Goal: Task Accomplishment & Management: Manage account settings

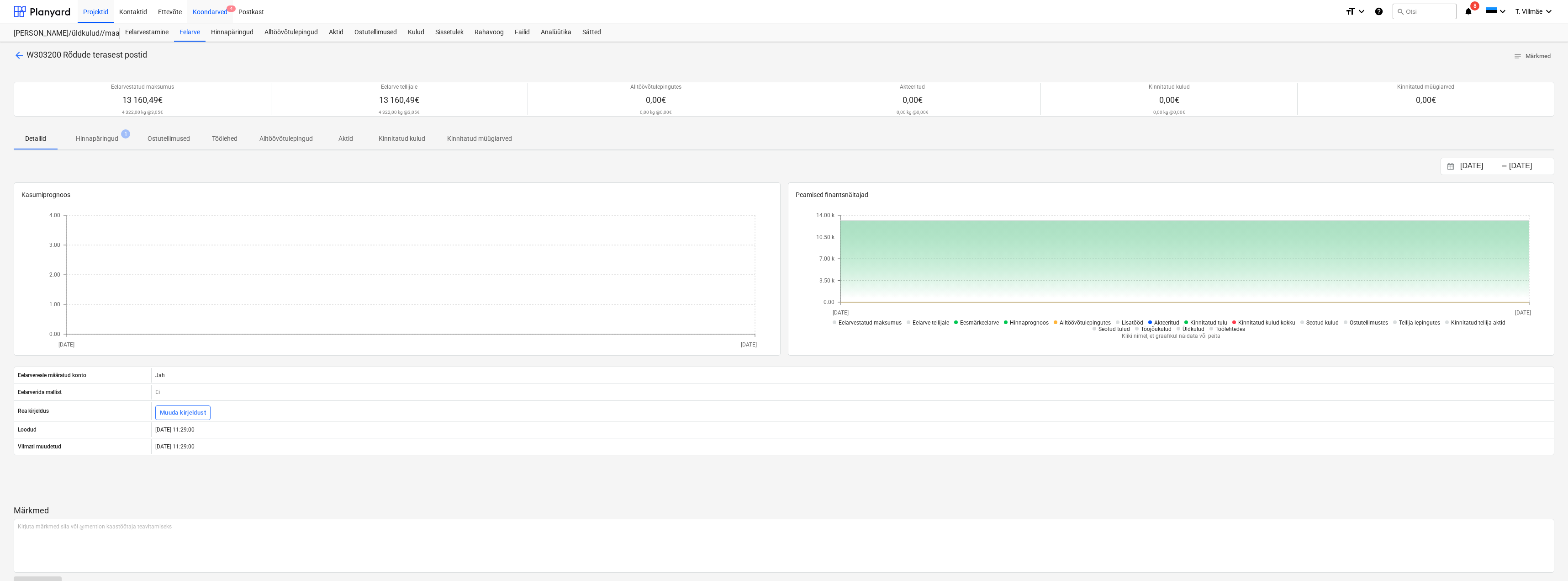
click at [204, 11] on div "Koondarved 4" at bounding box center [209, 11] width 46 height 23
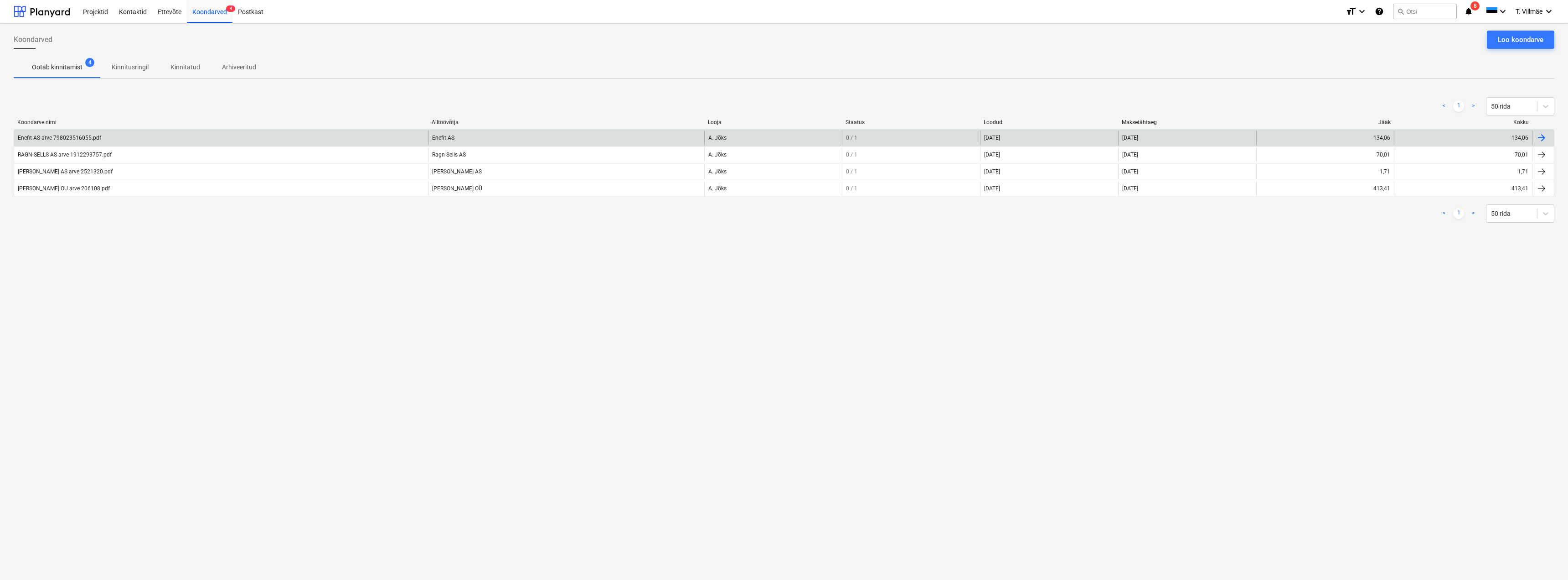
click at [87, 139] on div "Enefit AS arve 798023516055.pdf" at bounding box center [59, 138] width 83 height 7
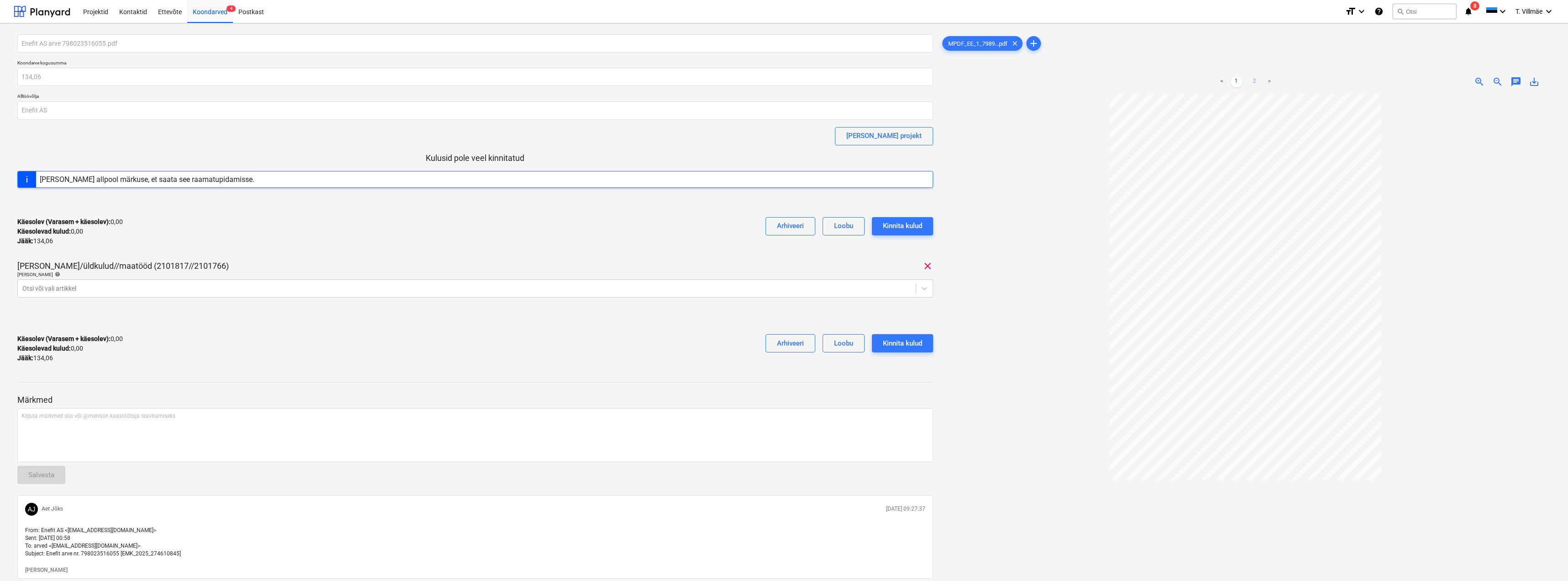
click at [1258, 83] on link "2" at bounding box center [1254, 81] width 11 height 11
click at [1234, 81] on link "1" at bounding box center [1236, 81] width 11 height 11
click at [922, 288] on icon at bounding box center [925, 288] width 9 height 9
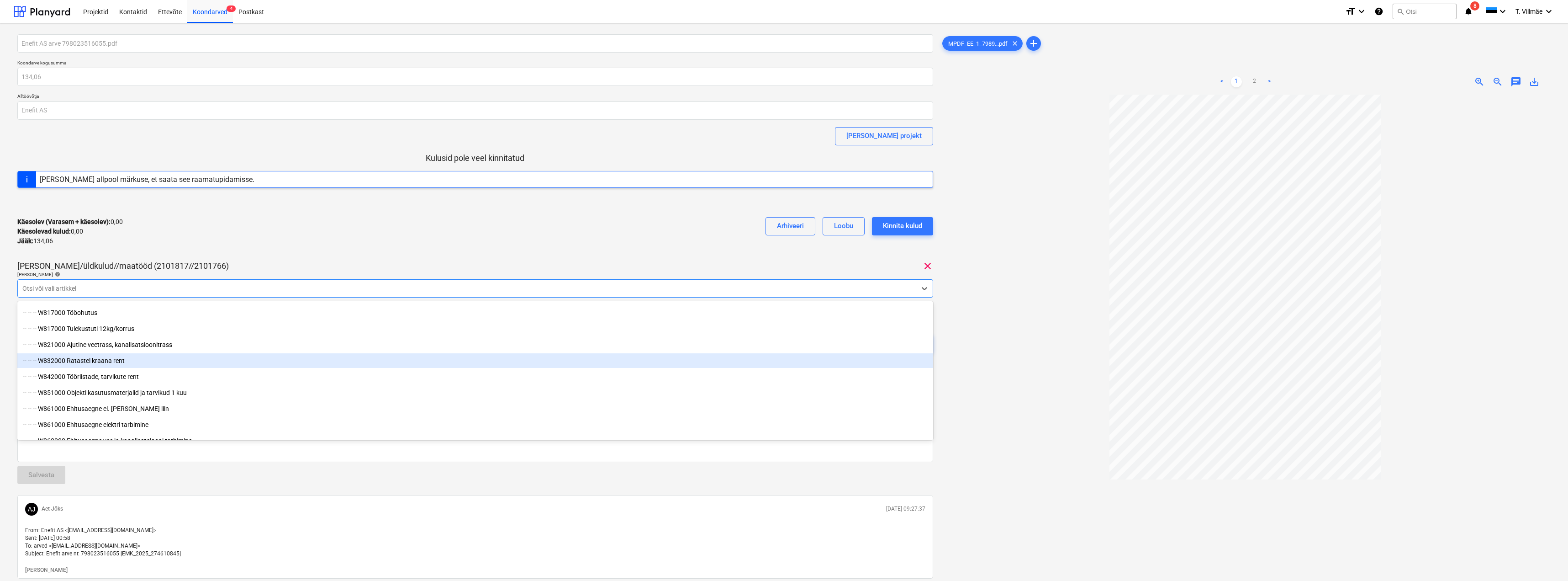
scroll to position [4890, 0]
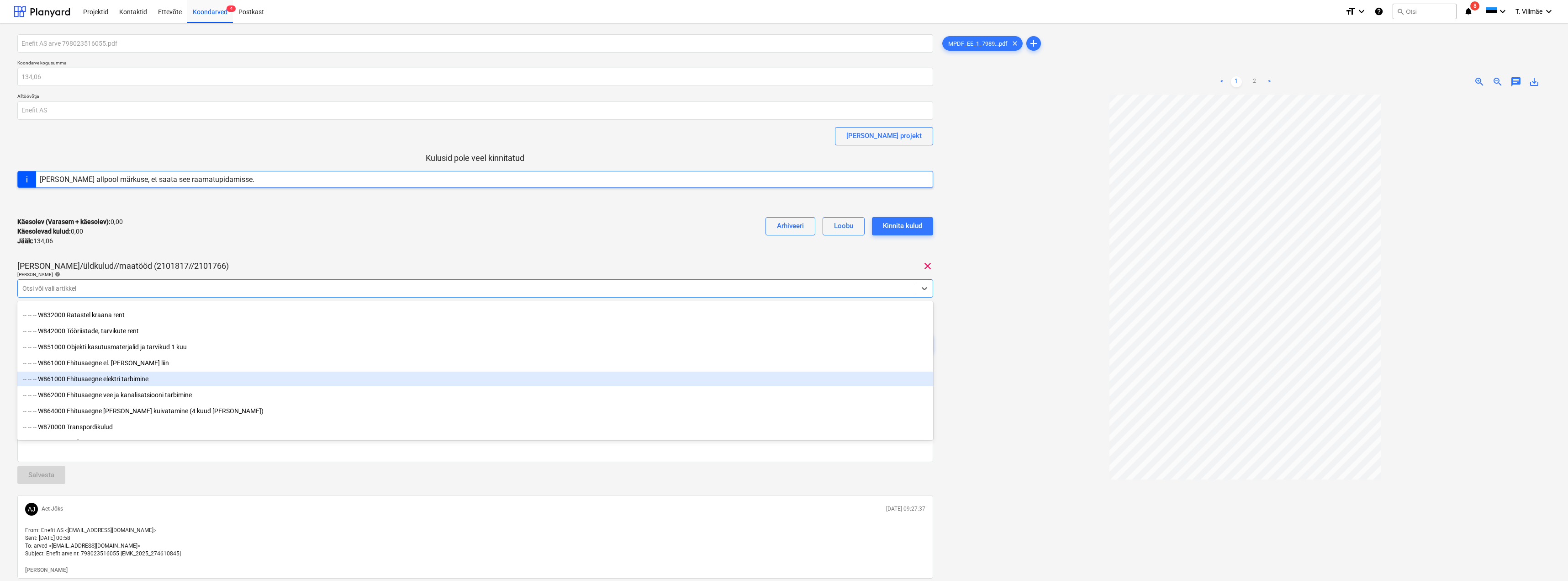
click at [119, 378] on div "-- -- -- W861000 Ehitusaegne elektri tarbimine" at bounding box center [476, 379] width 916 height 15
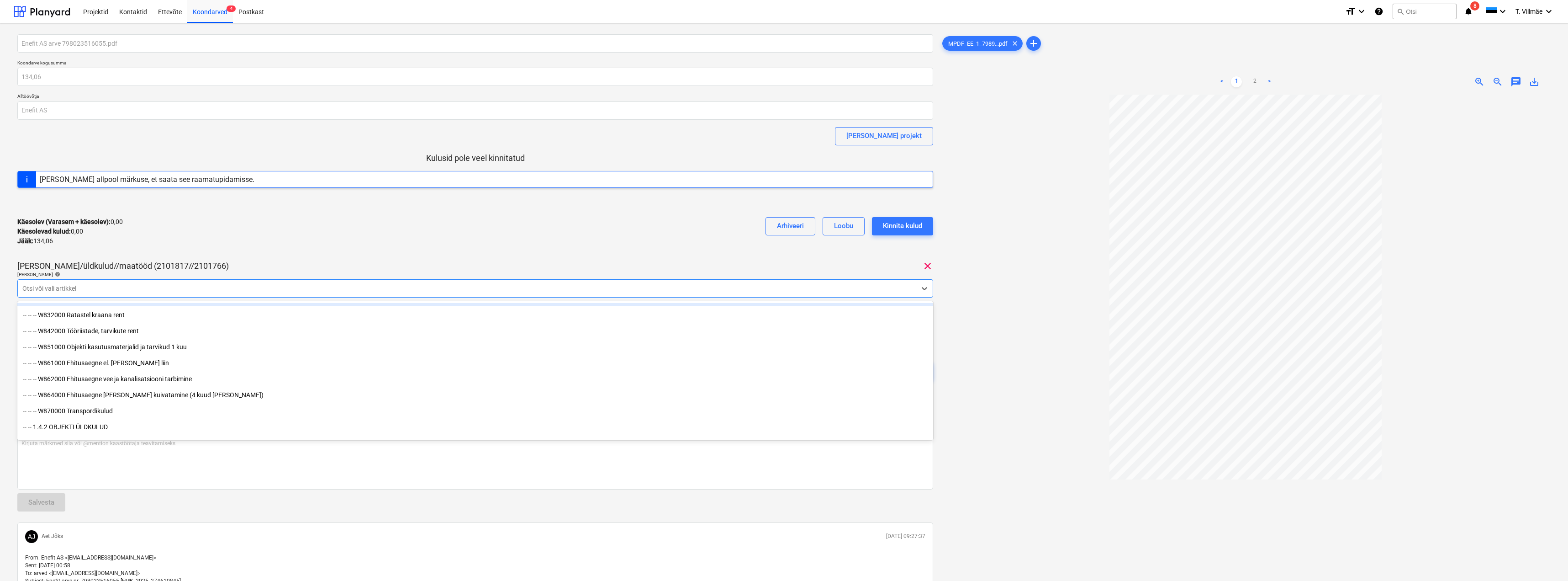
click at [310, 240] on div "Käesolev (Varasem + käesolev) : 0,00 Käesolevad kulud : 0,00 Jääk : 134,06 Arhi…" at bounding box center [476, 231] width 916 height 43
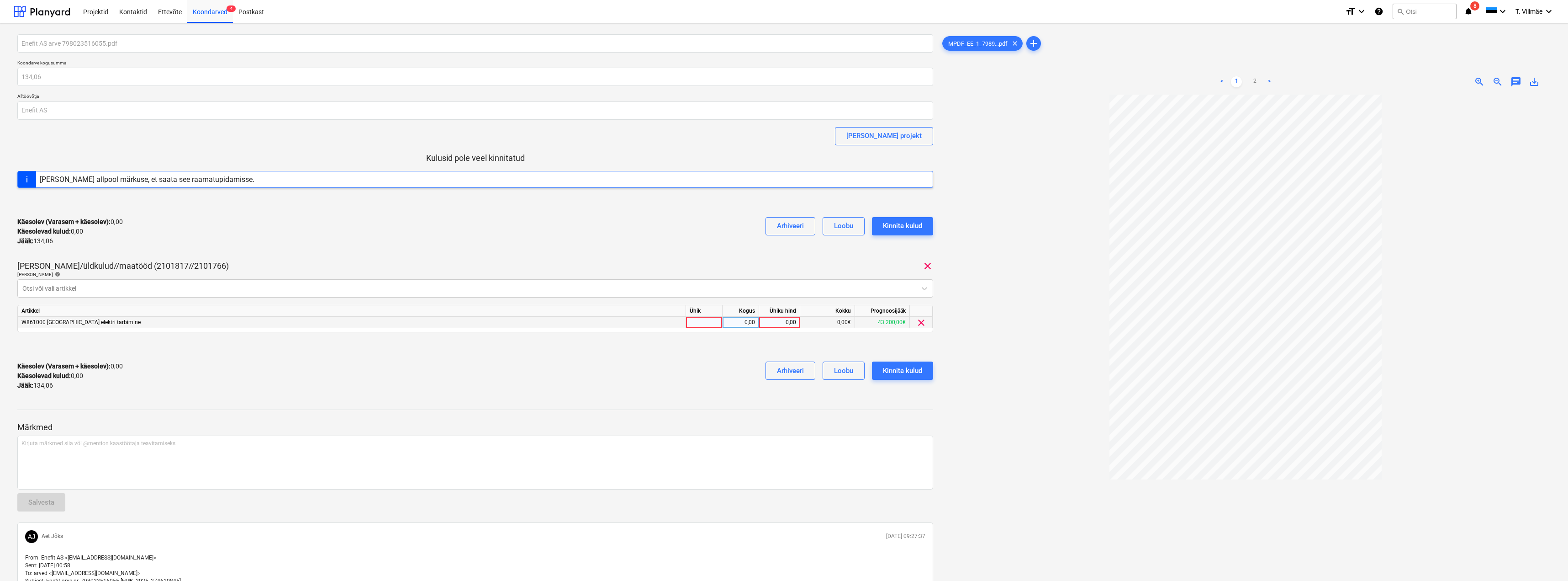
click at [718, 324] on div at bounding box center [704, 322] width 37 height 12
type input "kmpl"
click at [735, 322] on div "0,00" at bounding box center [740, 322] width 28 height 12
type input "1"
click at [789, 322] on div "0,00" at bounding box center [779, 322] width 33 height 12
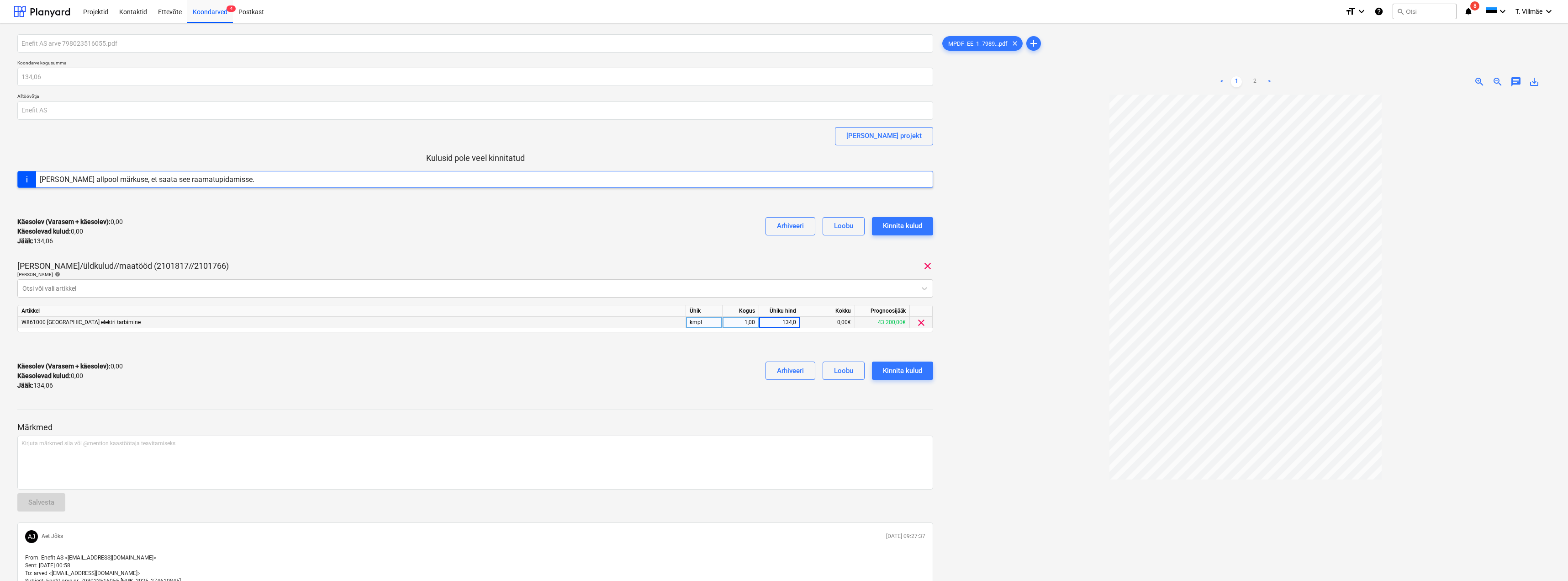
type input "134,06"
click at [709, 368] on div "Käesolev (Varasem + käesolev) : 134,06 Käesolevad kulud : 134,06 Jääk : 0,00 Ar…" at bounding box center [476, 376] width 916 height 43
click at [898, 372] on div "Kinnita kulud" at bounding box center [902, 371] width 39 height 12
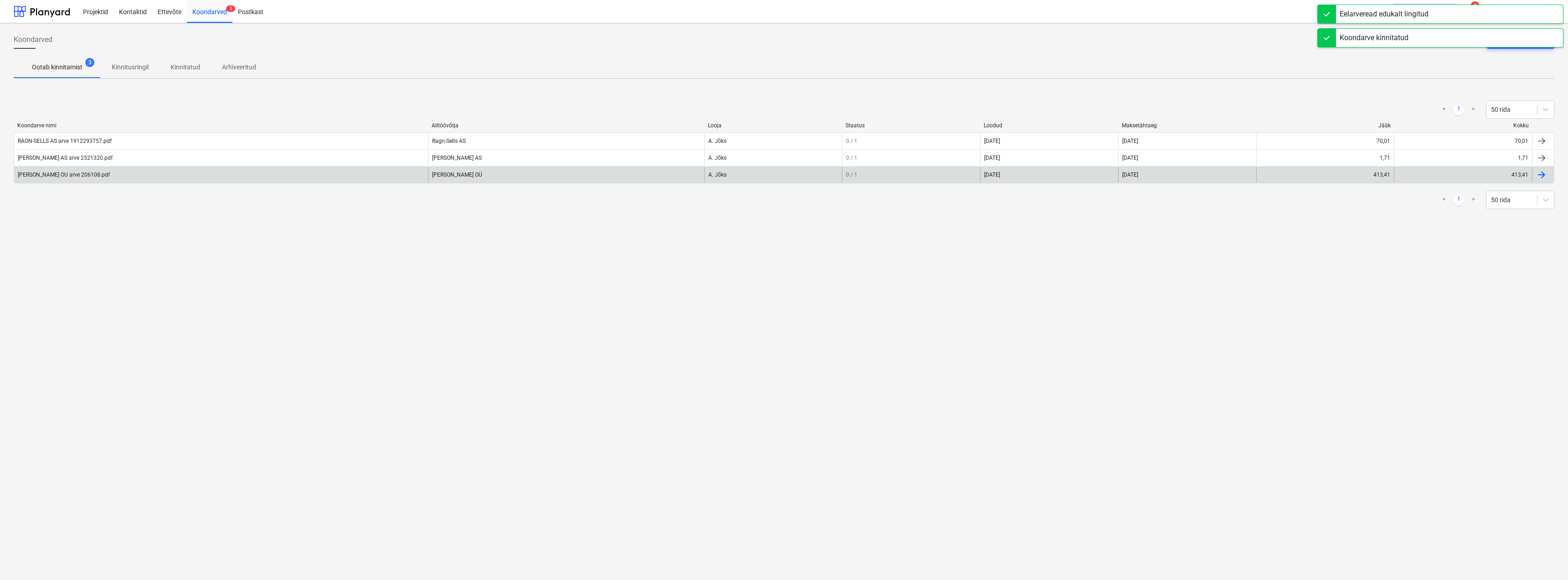
click at [46, 174] on div "[PERSON_NAME] OU arve 206108.pdf" at bounding box center [63, 175] width 92 height 7
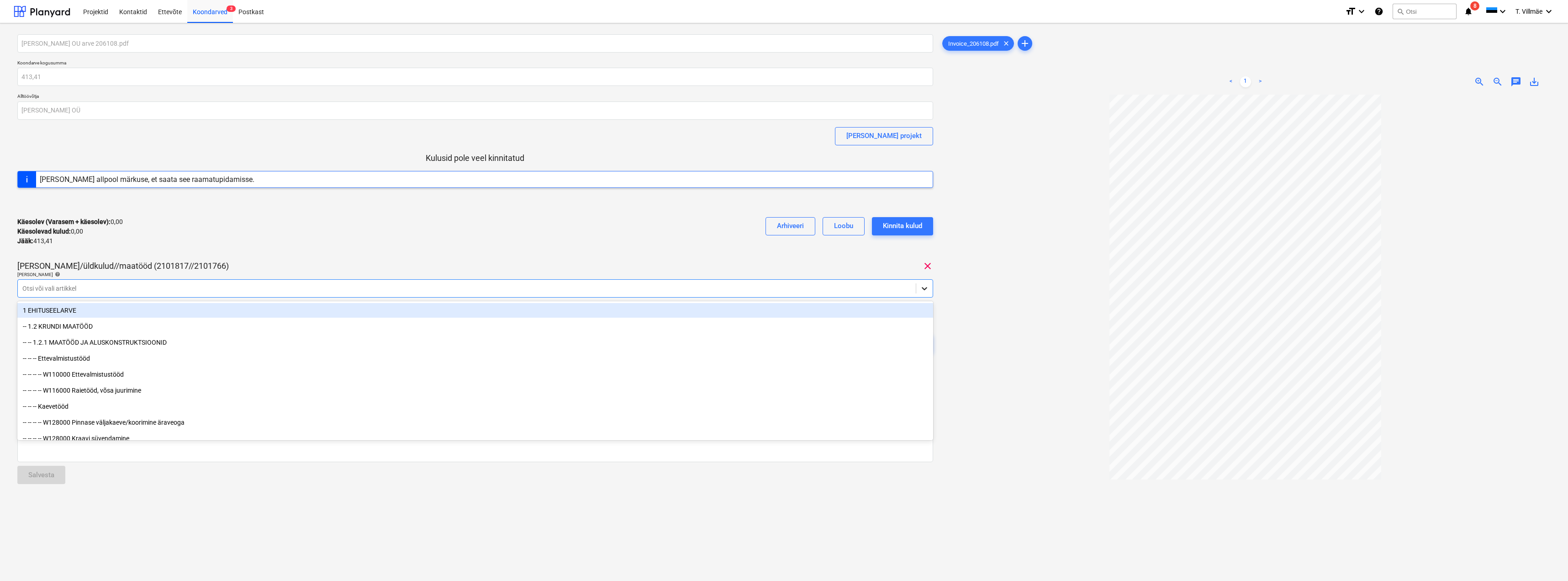
click at [923, 291] on icon at bounding box center [925, 288] width 9 height 9
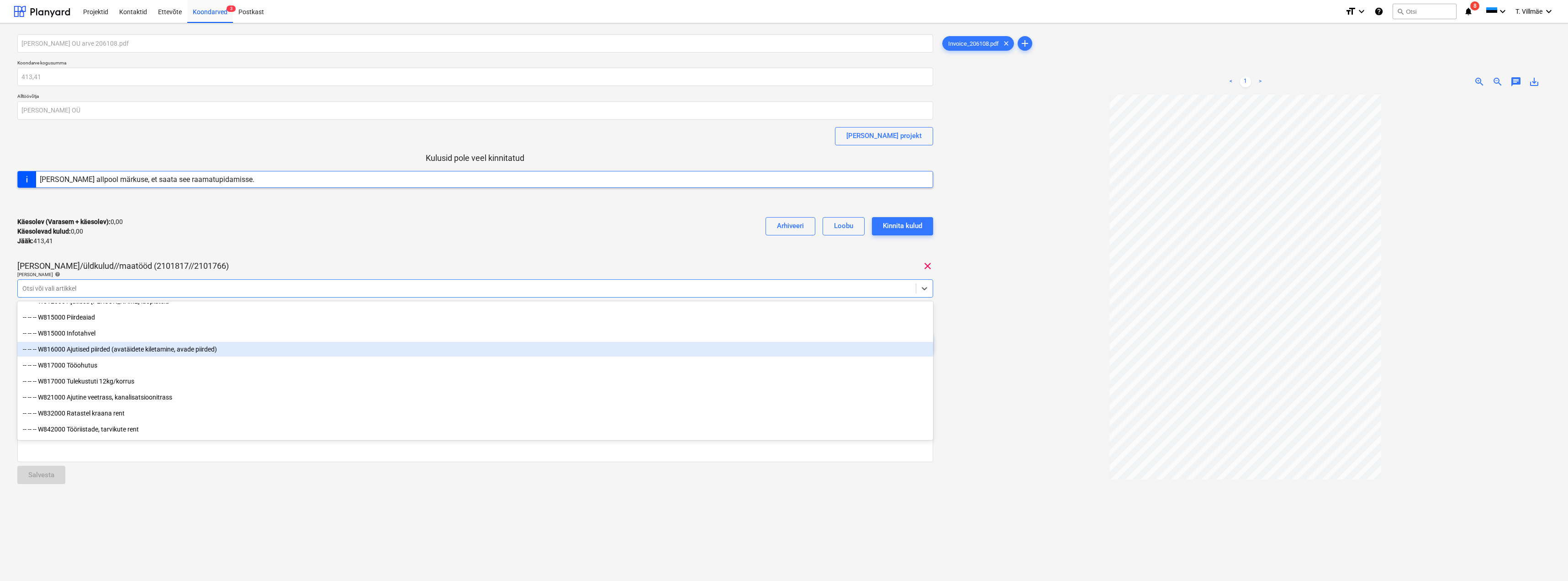
scroll to position [4746, 0]
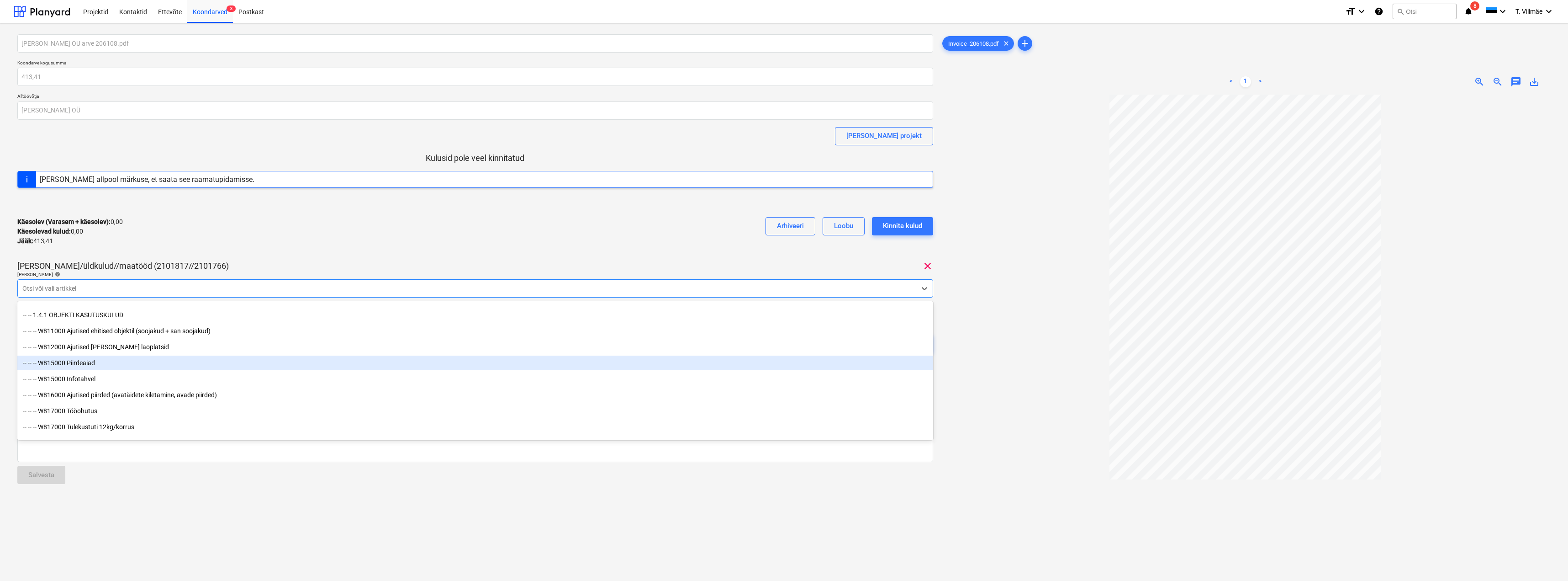
click at [93, 363] on div "-- -- -- W815000 Piirdeaiad" at bounding box center [476, 363] width 916 height 15
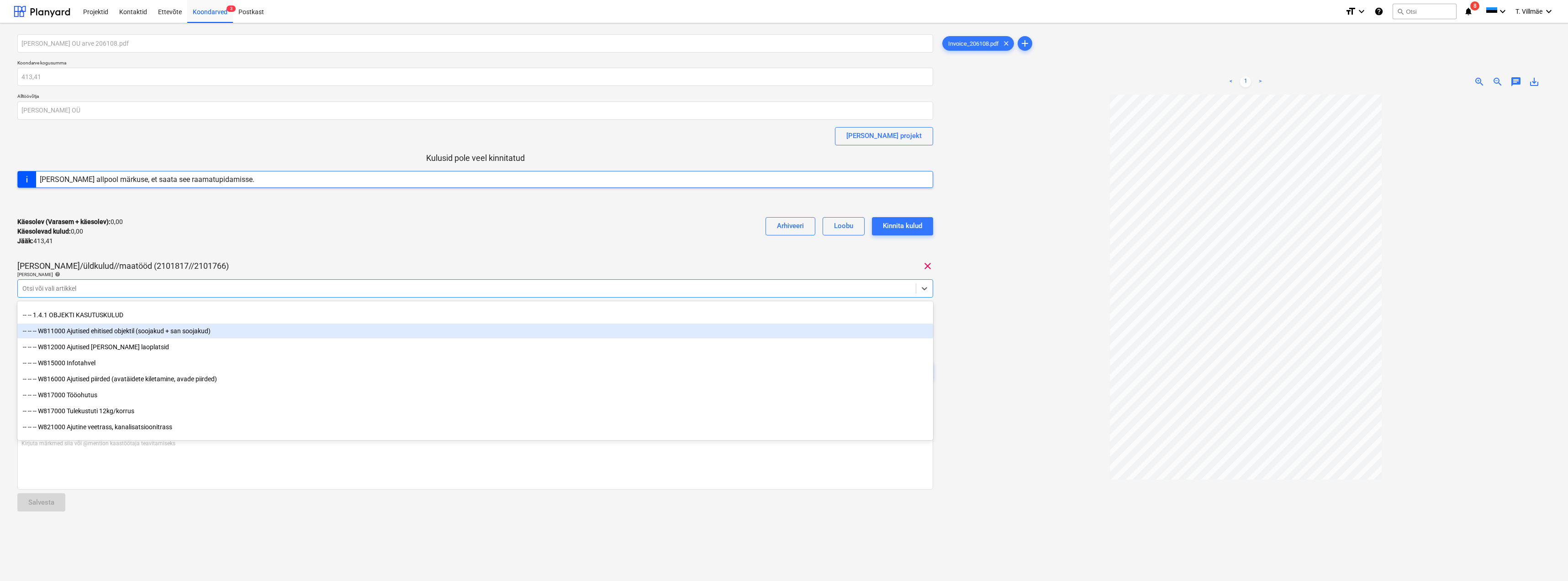
click at [99, 331] on div "-- -- -- W811000 Ajutised ehitised objektil (soojakud + san soojakud)" at bounding box center [476, 331] width 916 height 15
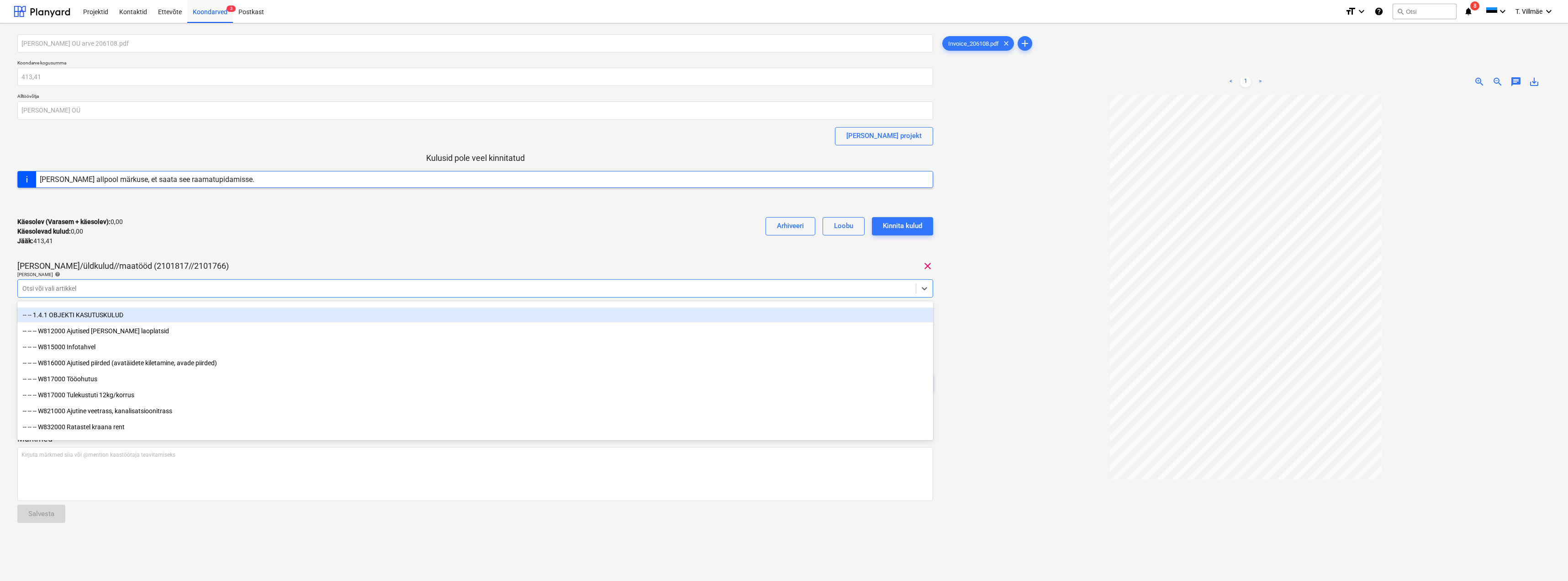
click at [250, 260] on div "[PERSON_NAME] OU arve 206108.pdf Koondarve kogusumma 413,41 Alltöövõtja [PERSON…" at bounding box center [476, 221] width 916 height 375
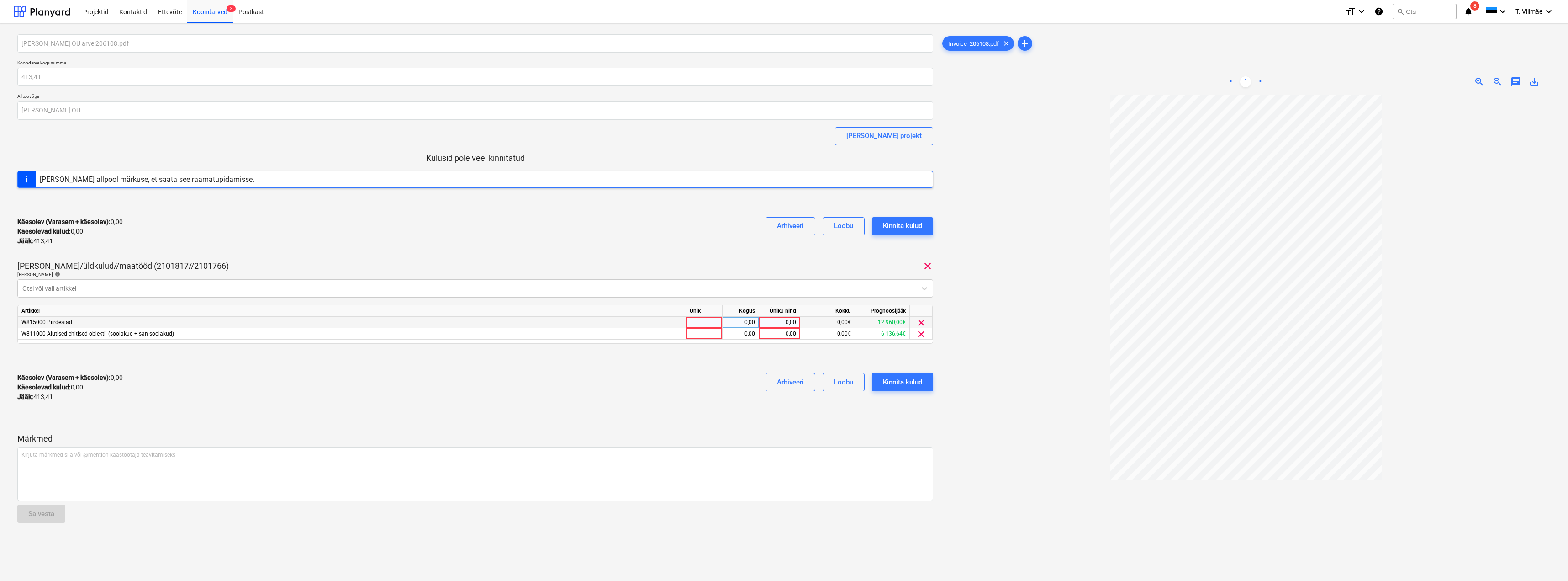
click at [779, 321] on div "0,00" at bounding box center [779, 322] width 33 height 12
click at [708, 321] on div at bounding box center [704, 322] width 37 height 12
type input "kmpl"
click at [752, 325] on div "0,00" at bounding box center [740, 322] width 28 height 12
type input "1"
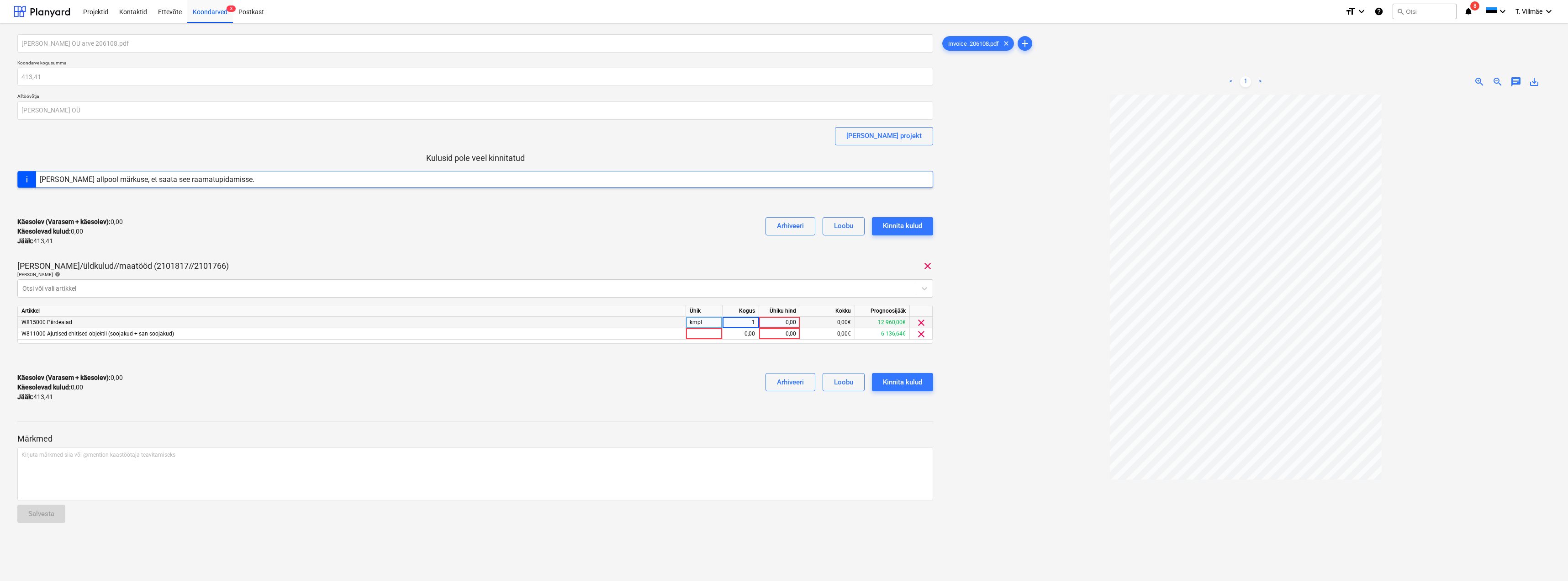
click at [774, 323] on div "0,00" at bounding box center [779, 322] width 33 height 12
type input "375,41"
click at [698, 358] on div at bounding box center [476, 358] width 916 height 15
click at [715, 336] on div at bounding box center [704, 334] width 37 height 12
type input "kmpl"
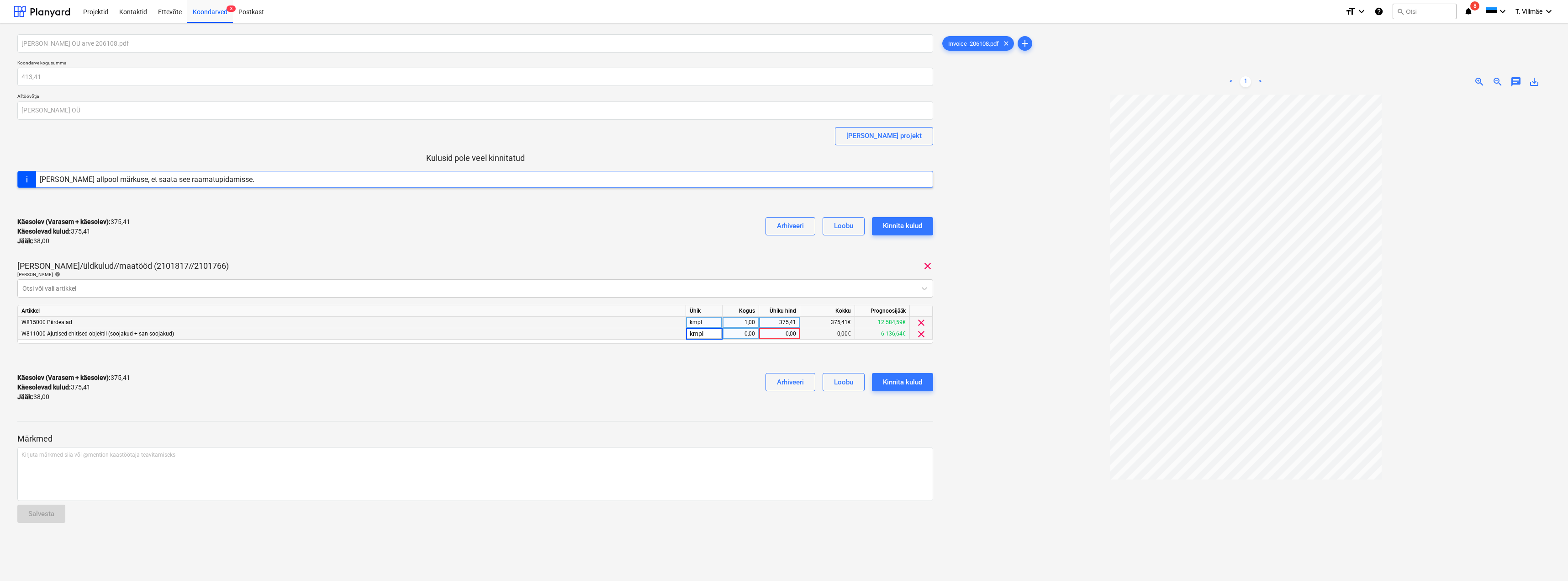
click at [738, 334] on div "0,00" at bounding box center [740, 334] width 28 height 12
type input "1"
click at [788, 336] on div "0,00" at bounding box center [779, 334] width 33 height 12
type input "38"
click at [699, 381] on div "Käesolev (Varasem + käesolev) : 375,41 Käesolevad kulud : 375,41 Jääk : 38,00 A…" at bounding box center [476, 387] width 916 height 43
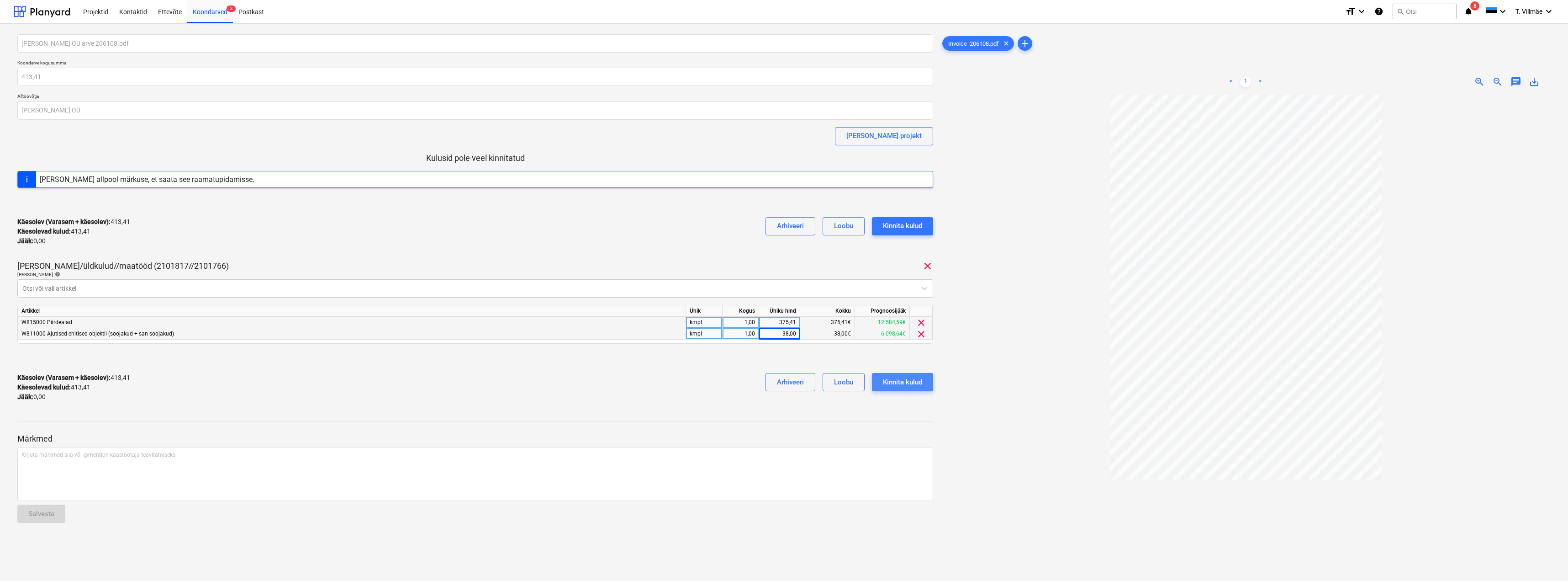
click at [900, 381] on div "Kinnita kulud" at bounding box center [902, 382] width 39 height 12
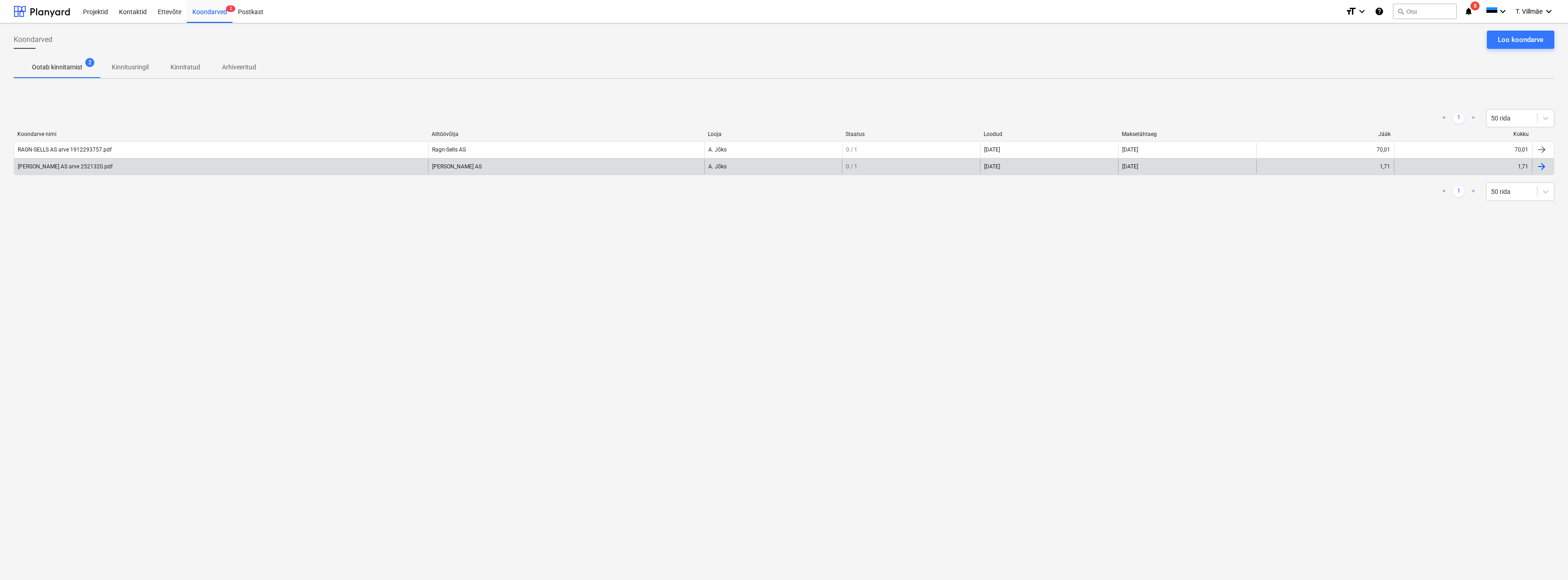
click at [67, 168] on div "[PERSON_NAME] AS arve 2521320.pdf" at bounding box center [65, 167] width 95 height 7
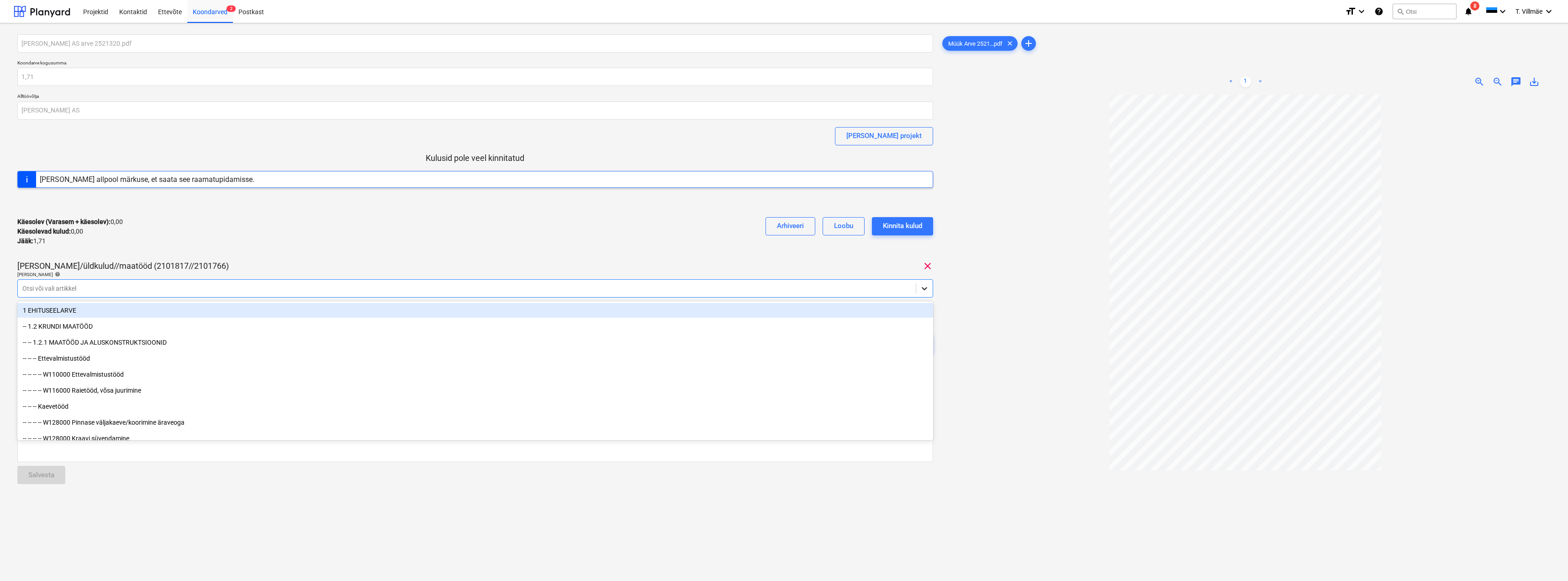
click at [924, 291] on icon at bounding box center [925, 288] width 9 height 9
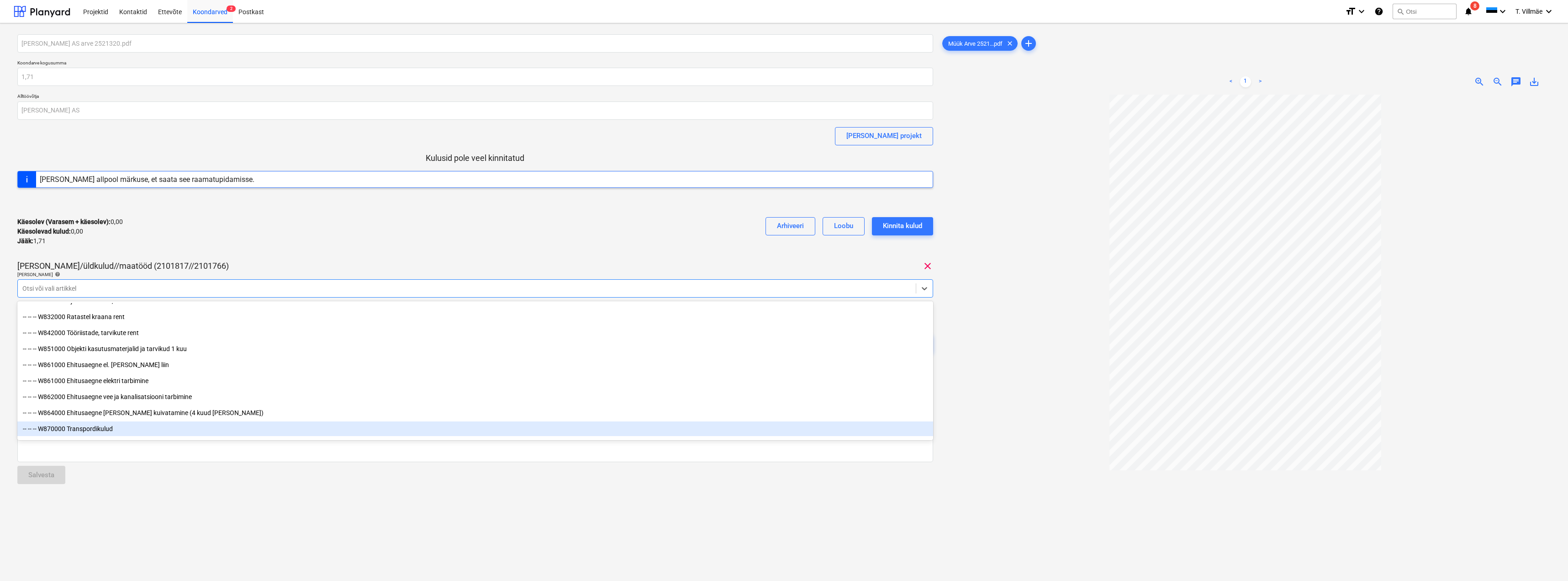
scroll to position [4883, 0]
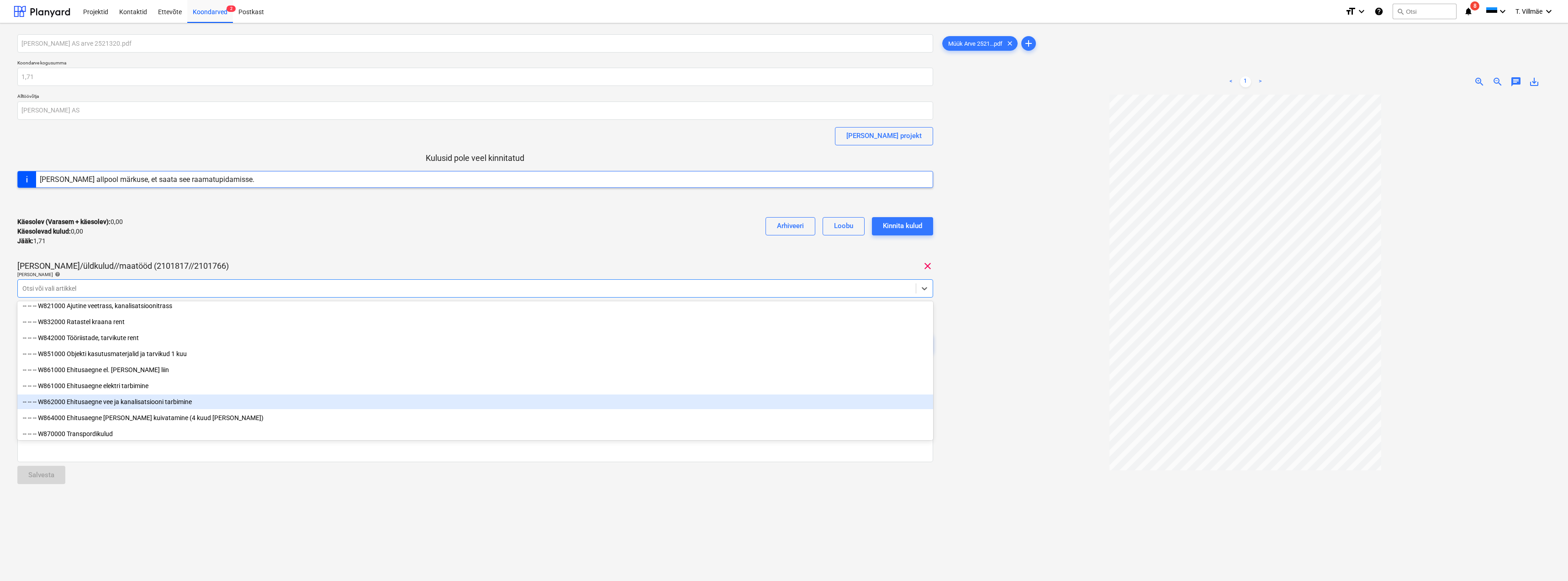
click at [135, 402] on div "-- -- -- W862000 Ehitusaegne vee ja kanalisatsiooni tarbimine" at bounding box center [476, 402] width 916 height 15
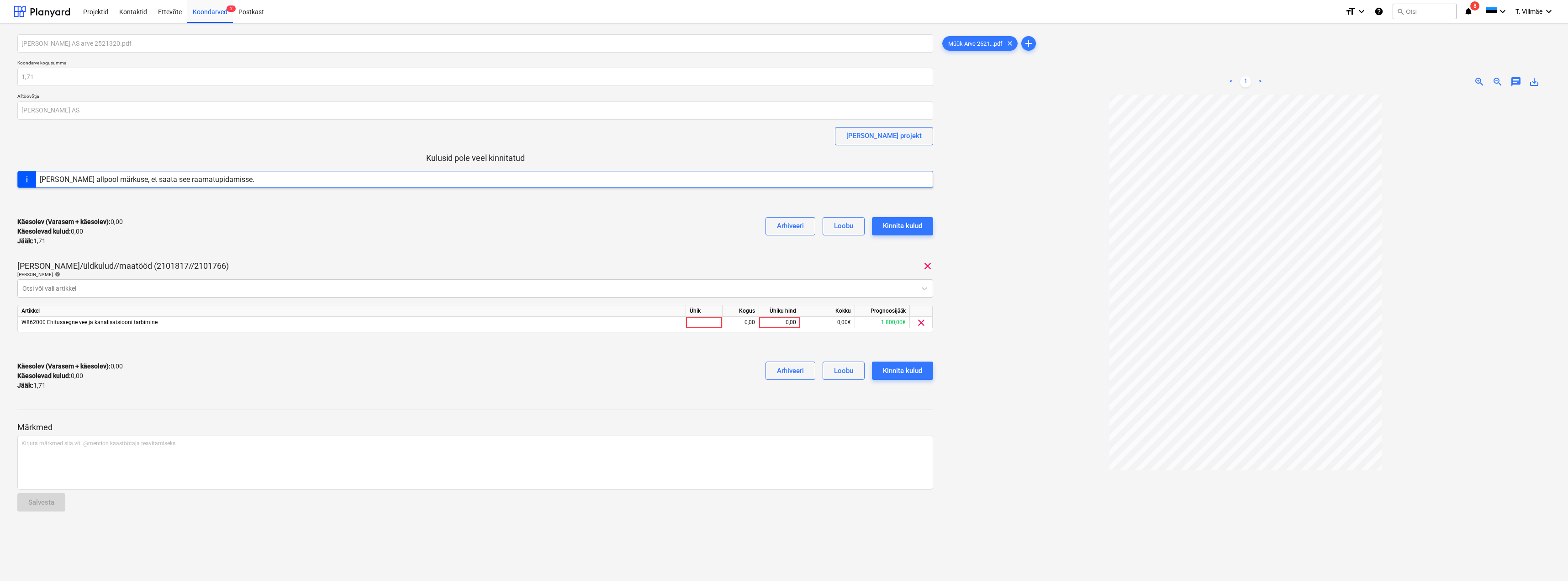
click at [260, 246] on div "Käesolev (Varasem + käesolev) : 0,00 Käesolevad kulud : 0,00 Jääk : 1,71 Arhive…" at bounding box center [476, 231] width 916 height 43
click at [708, 321] on div at bounding box center [704, 322] width 37 height 12
type input "kmpl"
click at [744, 324] on div "0,00" at bounding box center [740, 322] width 28 height 12
type input "1"
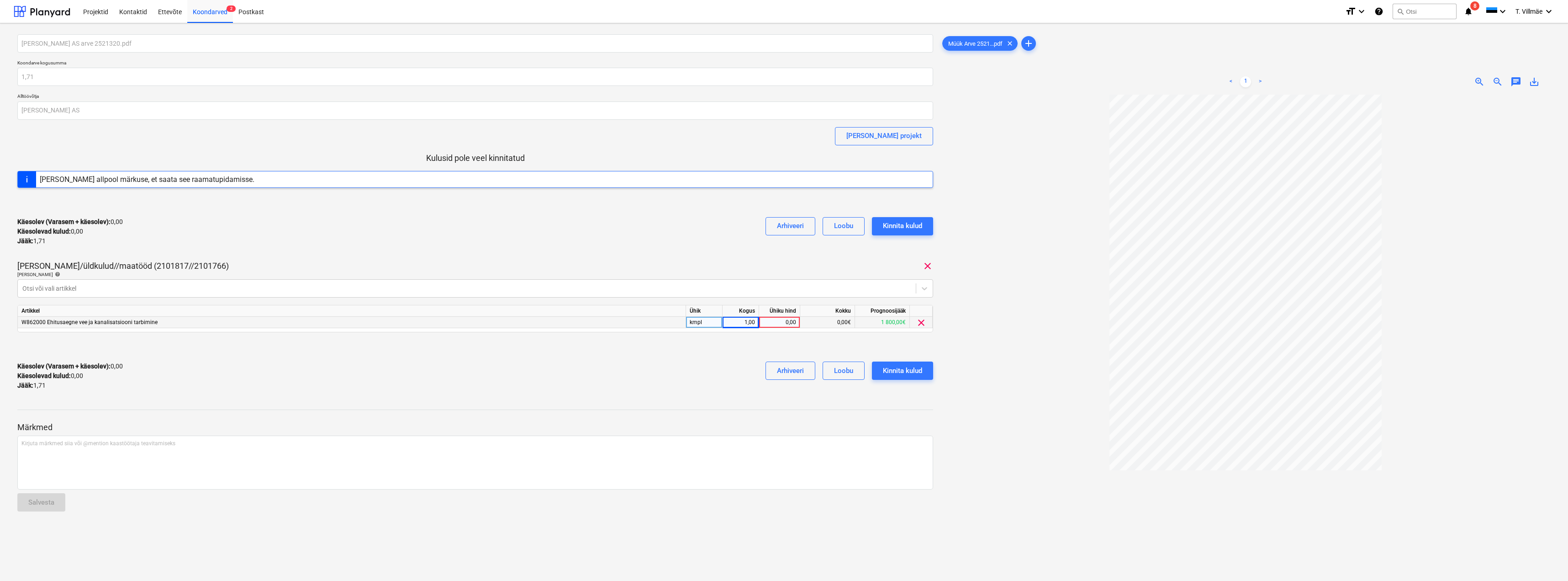
click at [788, 321] on div "0,00" at bounding box center [779, 322] width 33 height 12
type input "1,71"
click at [654, 397] on div "Käesolev (Varasem + käesolev) : 0,00 Käesolevad kulud : 0,00 Jääk : 1,71 Arhive…" at bounding box center [476, 376] width 916 height 43
click at [912, 370] on div "Kinnita kulud" at bounding box center [902, 371] width 39 height 12
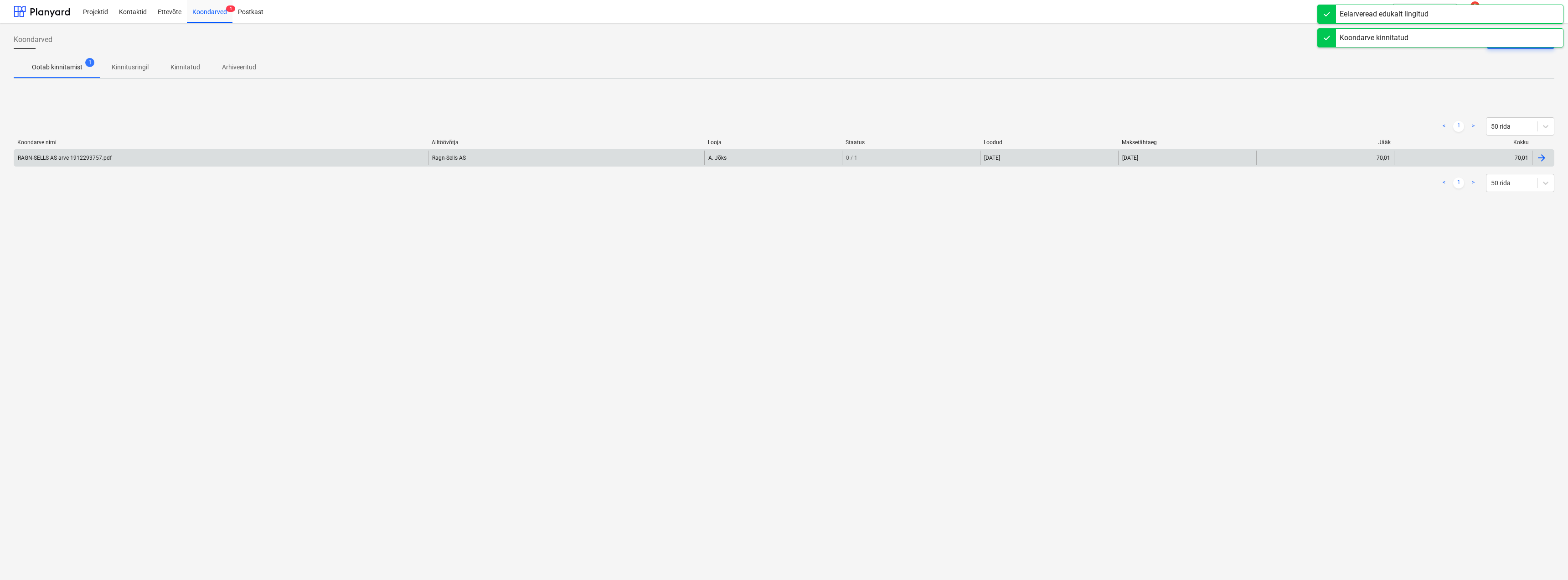
click at [69, 158] on div "RAGN-SELLS AS arve 1912293757.pdf" at bounding box center [64, 158] width 94 height 7
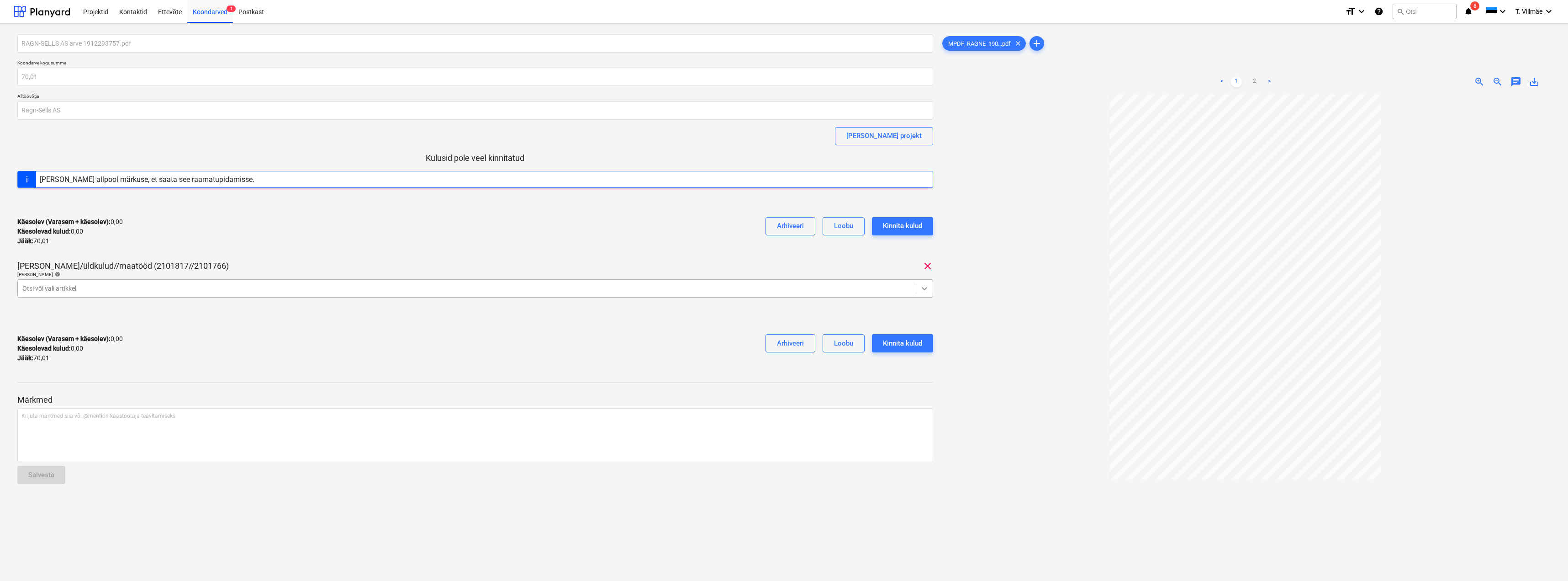
click at [923, 290] on icon at bounding box center [925, 288] width 9 height 9
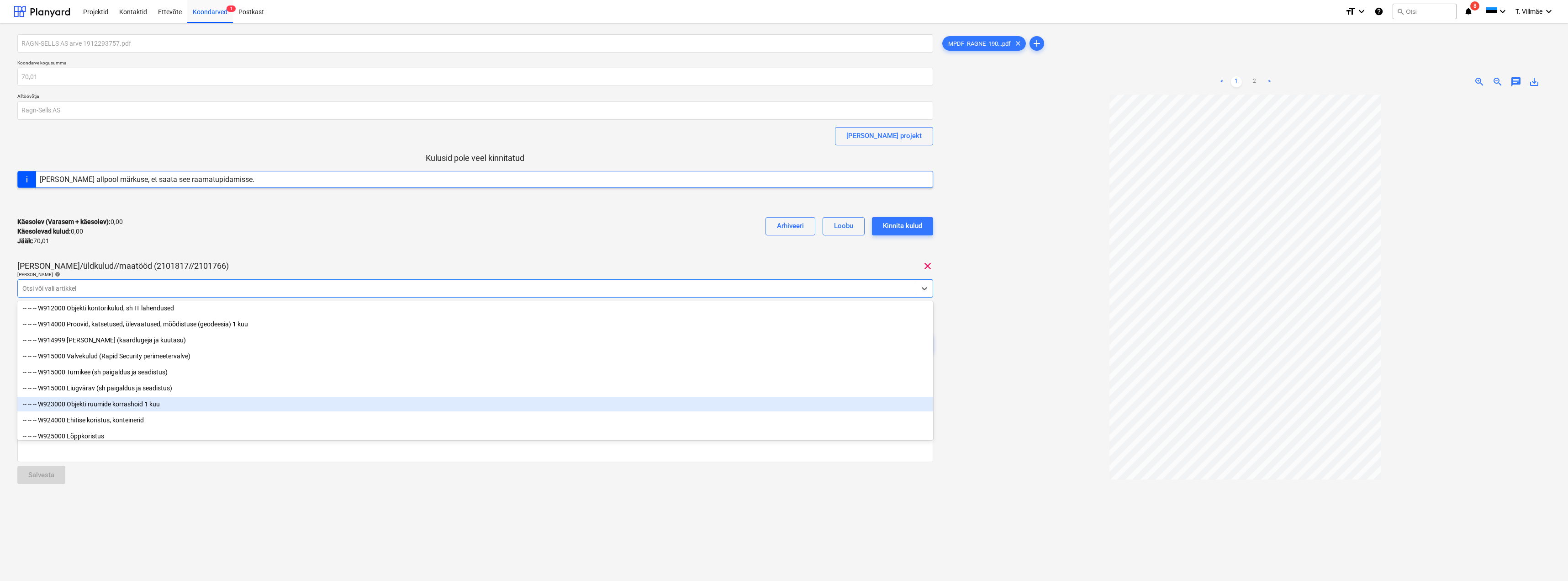
scroll to position [5118, 0]
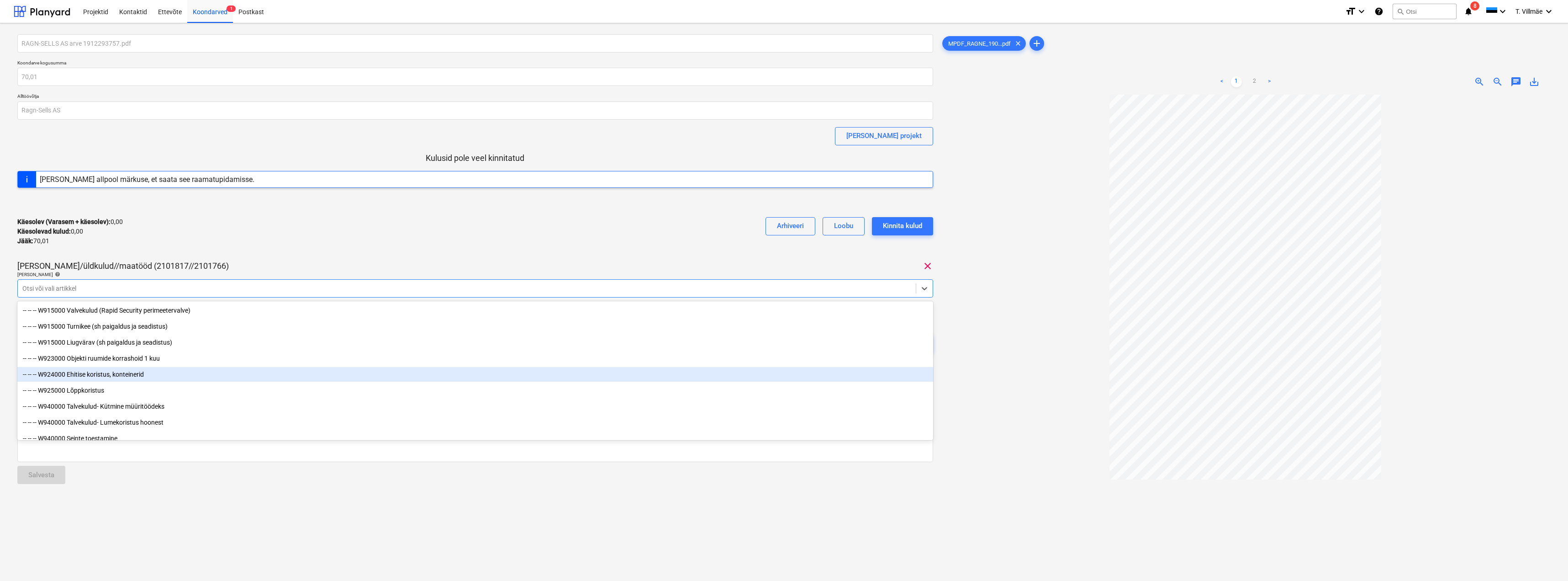
click at [118, 374] on div "-- -- -- W924000 Ehitise koristus, konteinerid" at bounding box center [476, 375] width 916 height 15
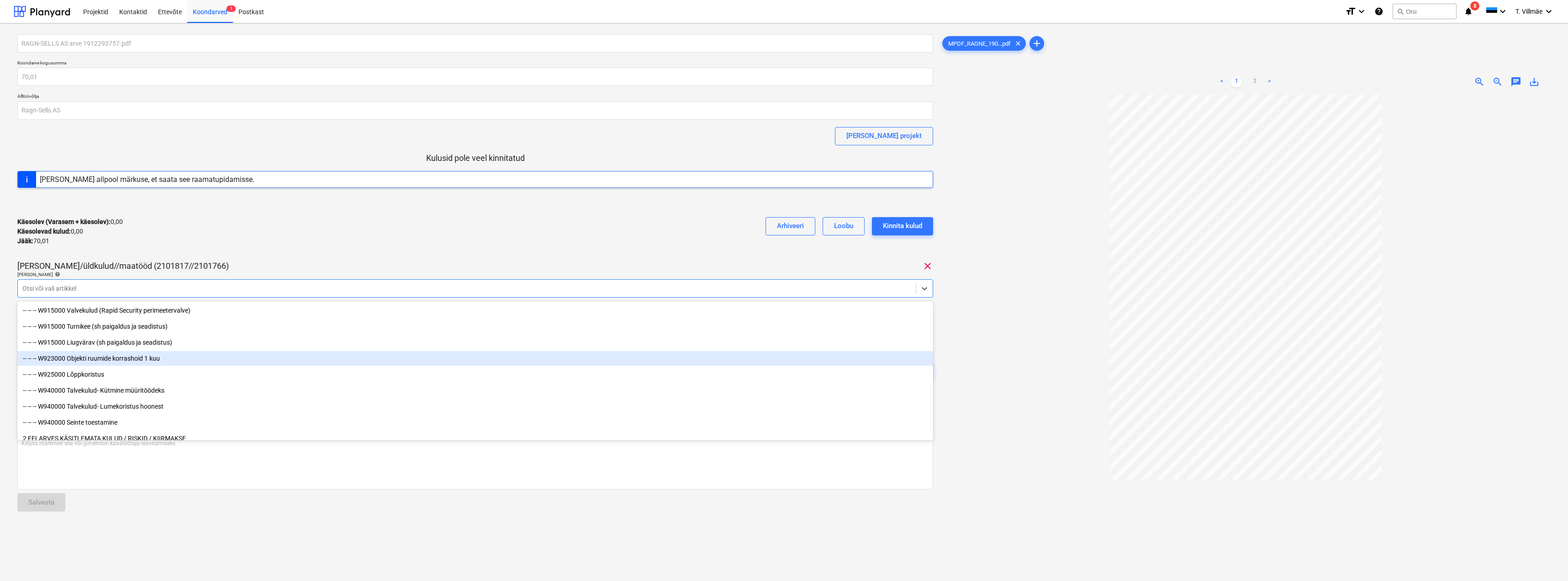
click at [981, 366] on div at bounding box center [1245, 371] width 610 height 555
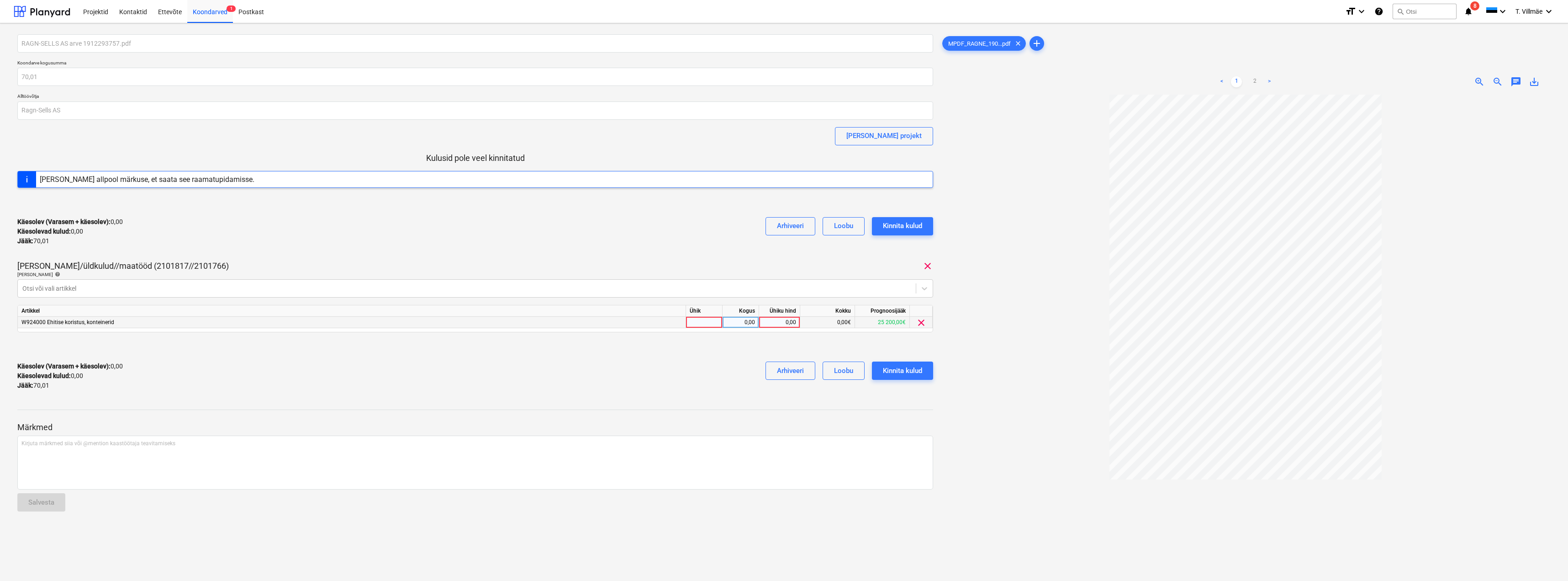
click at [710, 325] on div at bounding box center [704, 322] width 37 height 12
type input "kmpl"
click at [743, 320] on div "0,00" at bounding box center [740, 322] width 28 height 12
type input "1"
click at [789, 321] on div "0,00" at bounding box center [779, 322] width 33 height 12
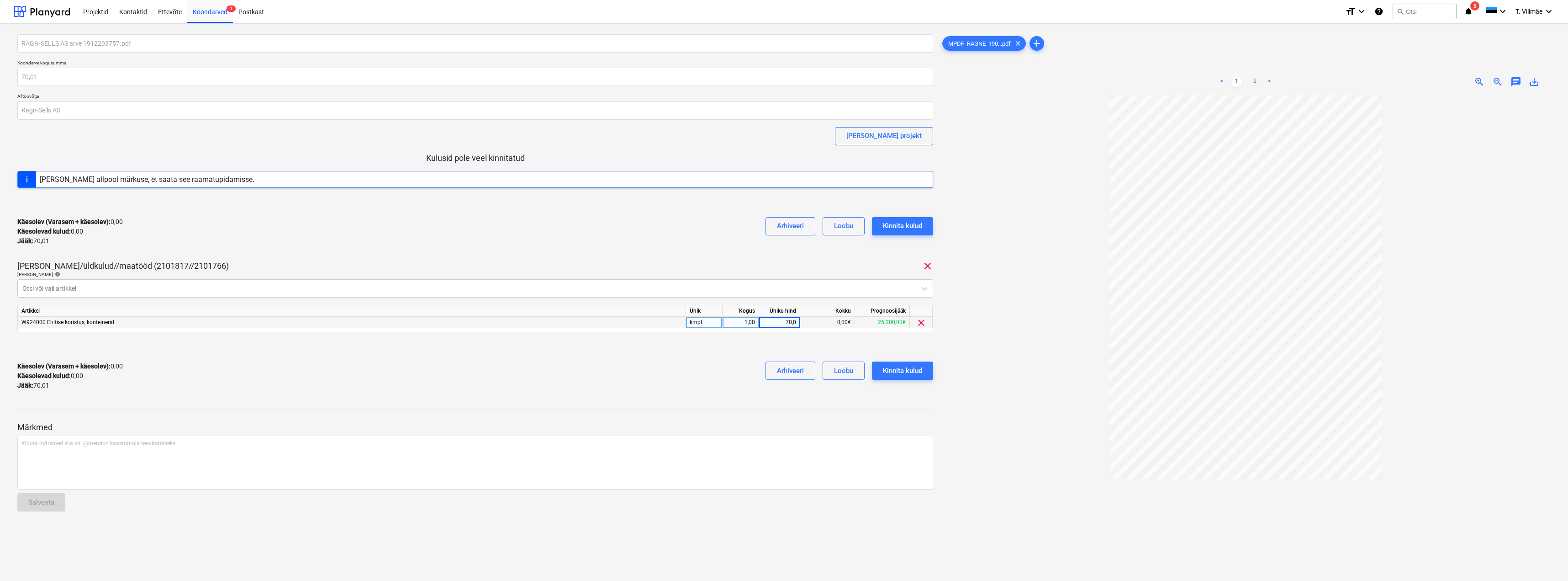
type input "70,01"
click at [673, 361] on div "Käesolev (Varasem + käesolev) : 0,00 Käesolevad kulud : 0,00 Jääk : 70,01 Arhiv…" at bounding box center [476, 376] width 916 height 43
click at [905, 373] on div "Kinnita kulud" at bounding box center [902, 371] width 39 height 12
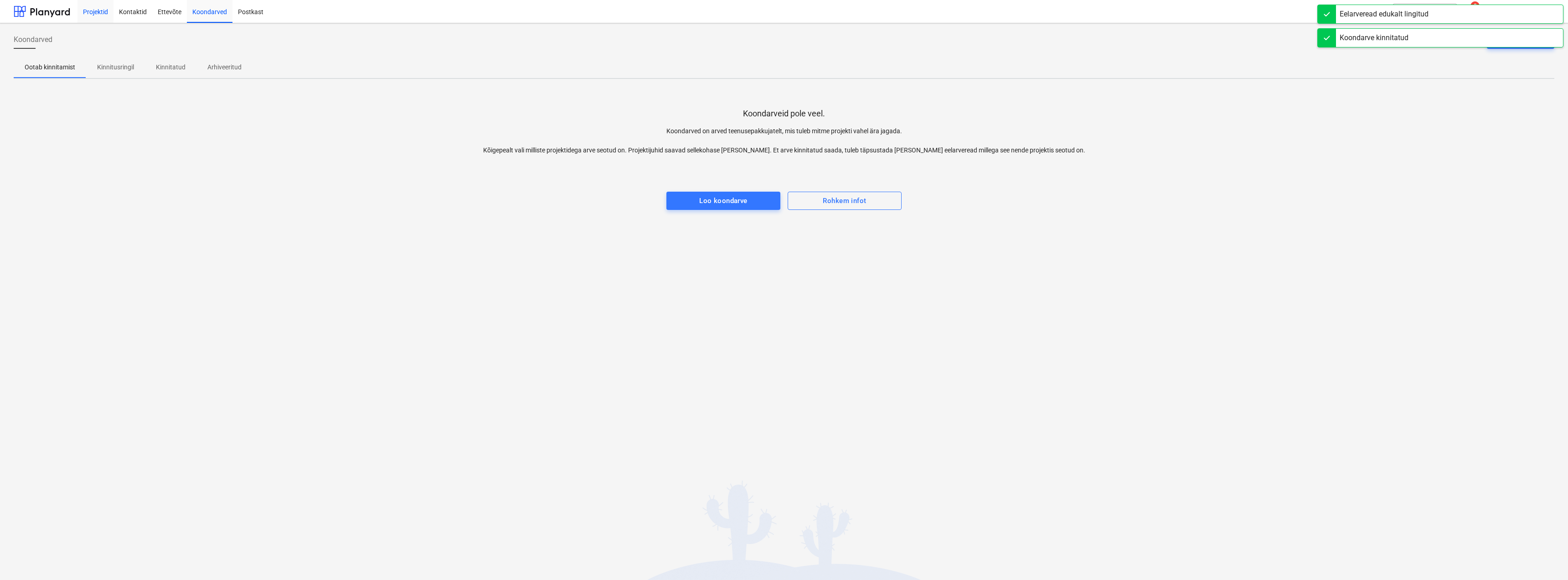
click at [91, 11] on div "Projektid" at bounding box center [95, 11] width 36 height 23
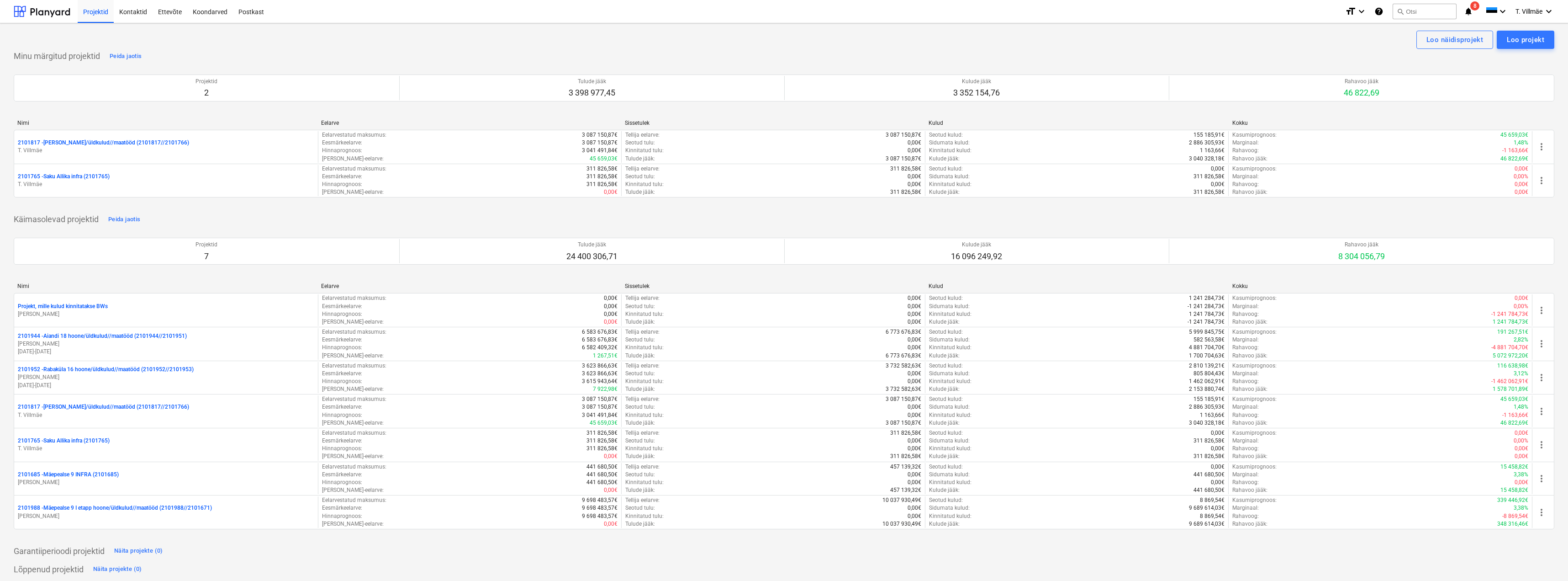
click at [1472, 8] on span "8" at bounding box center [1475, 6] width 9 height 9
